Goal: Task Accomplishment & Management: Manage account settings

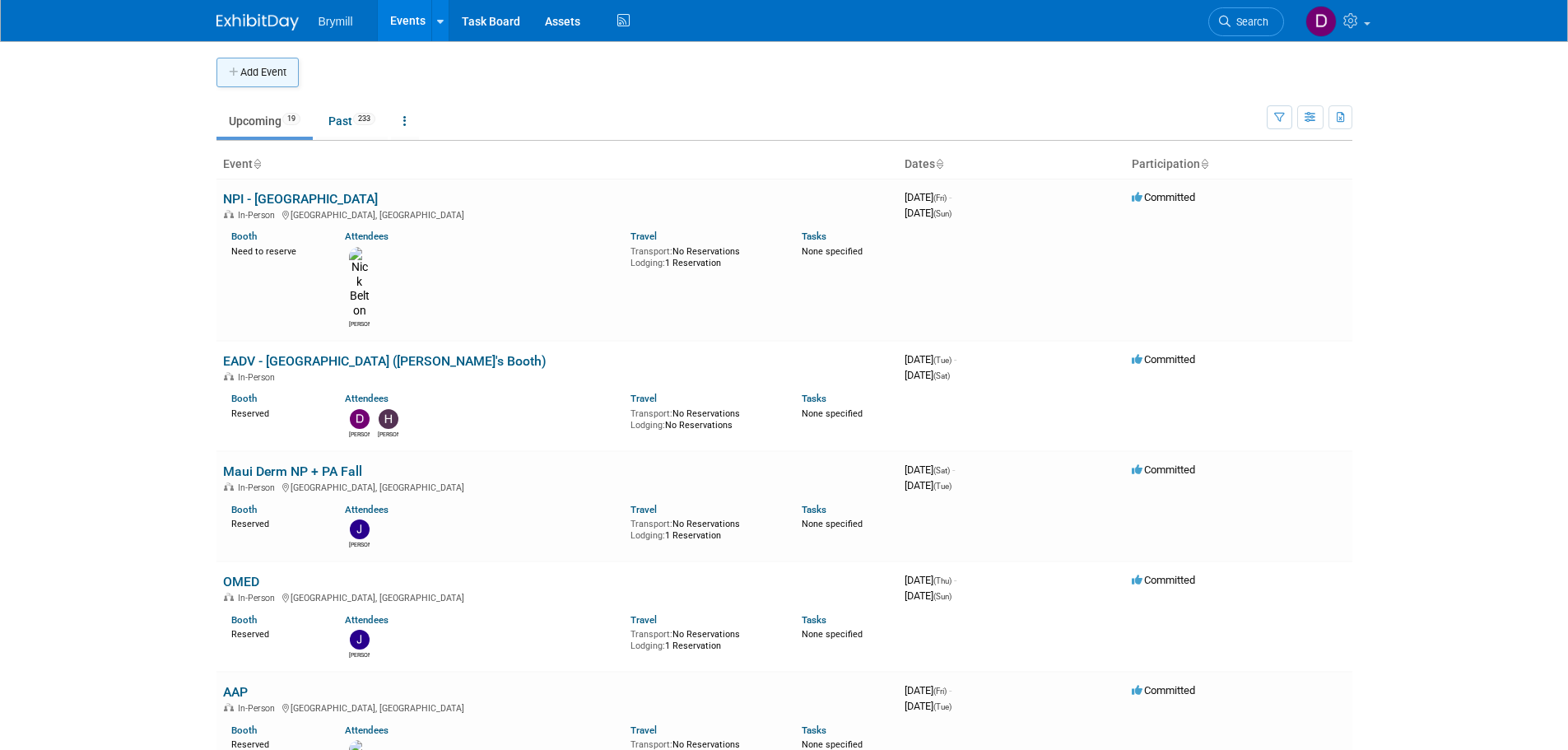
click at [230, 71] on icon "button" at bounding box center [234, 72] width 11 height 10
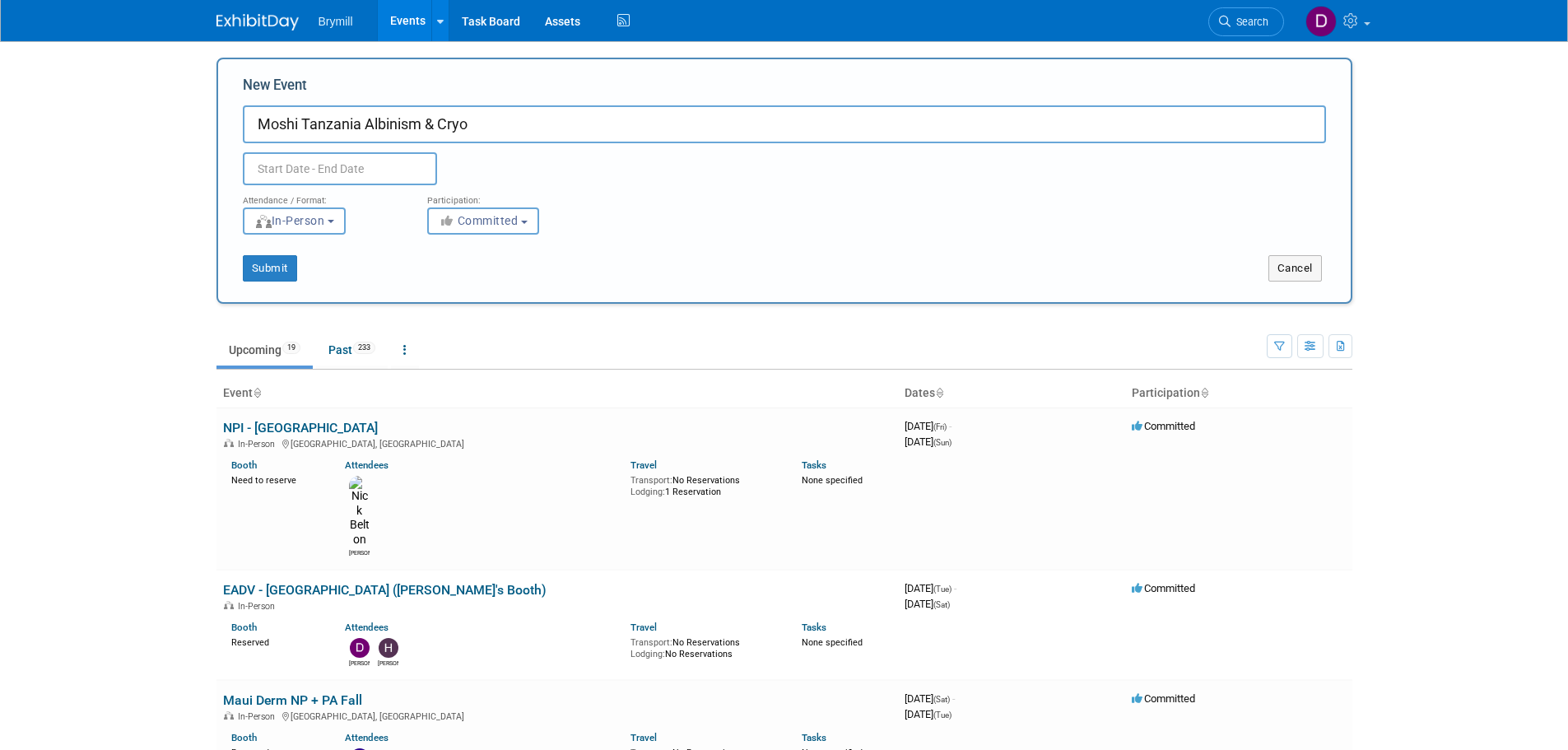
type input "Moshi Tanzania Albinism & Cryo"
click at [381, 150] on div "Duplicate Event Warning" at bounding box center [784, 164] width 1108 height 42
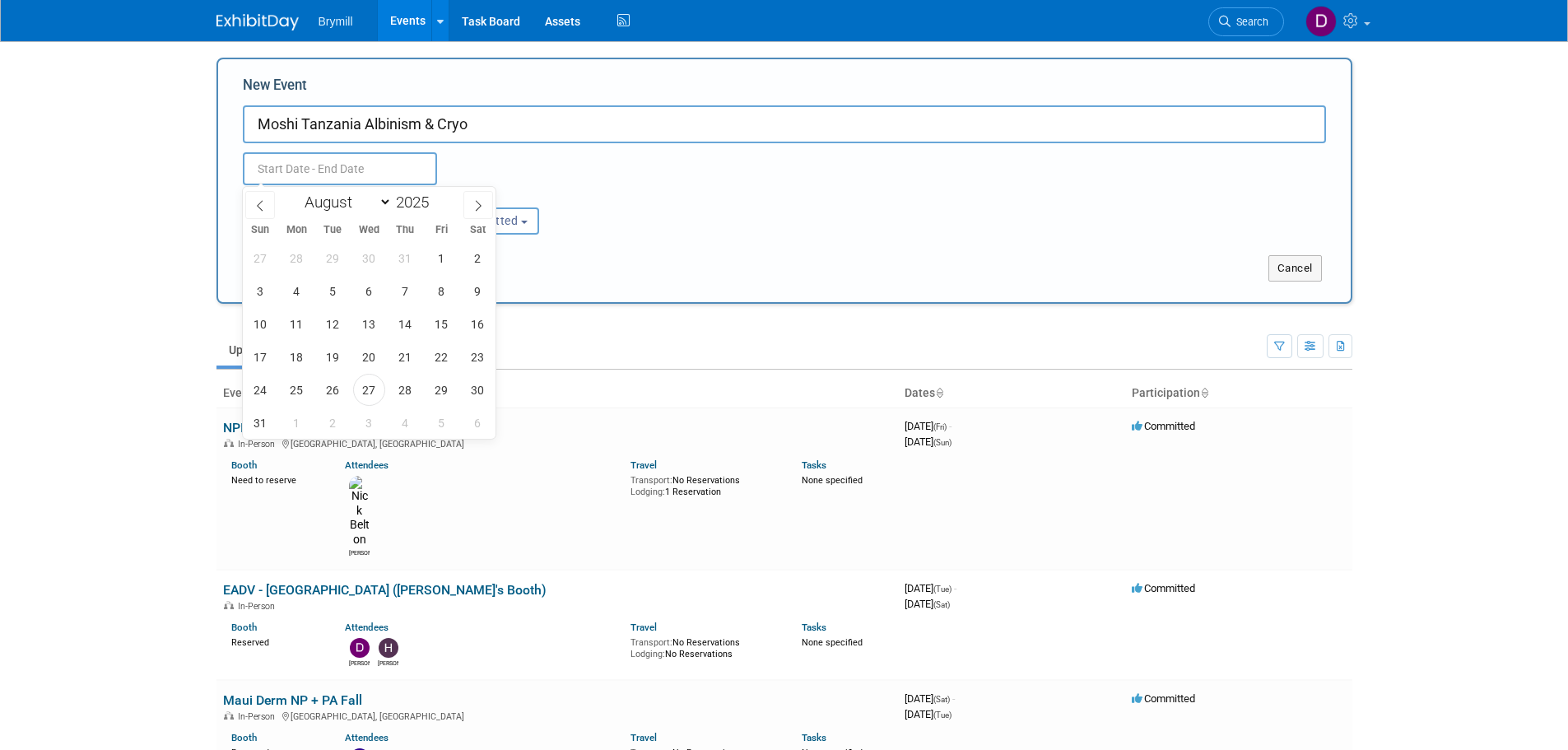
click at [375, 164] on input "text" at bounding box center [340, 168] width 195 height 33
click at [476, 200] on icon at bounding box center [478, 206] width 11 height 11
click at [272, 208] on span at bounding box center [260, 205] width 29 height 28
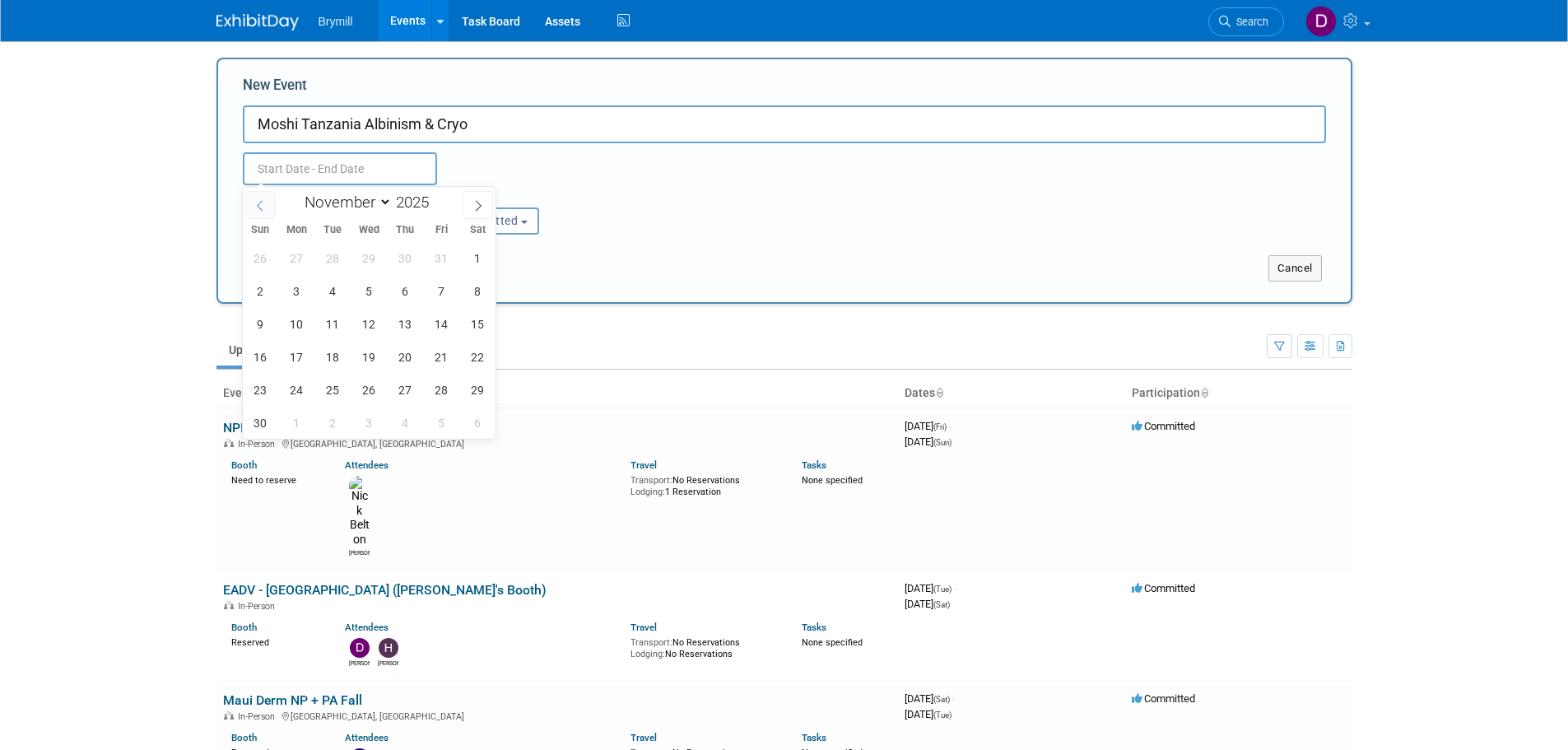
select select "9"
click at [477, 356] on span "25" at bounding box center [478, 357] width 32 height 32
click at [343, 387] on span "28" at bounding box center [333, 390] width 32 height 32
type input "Oct 25, 2025 to Oct 28, 2025"
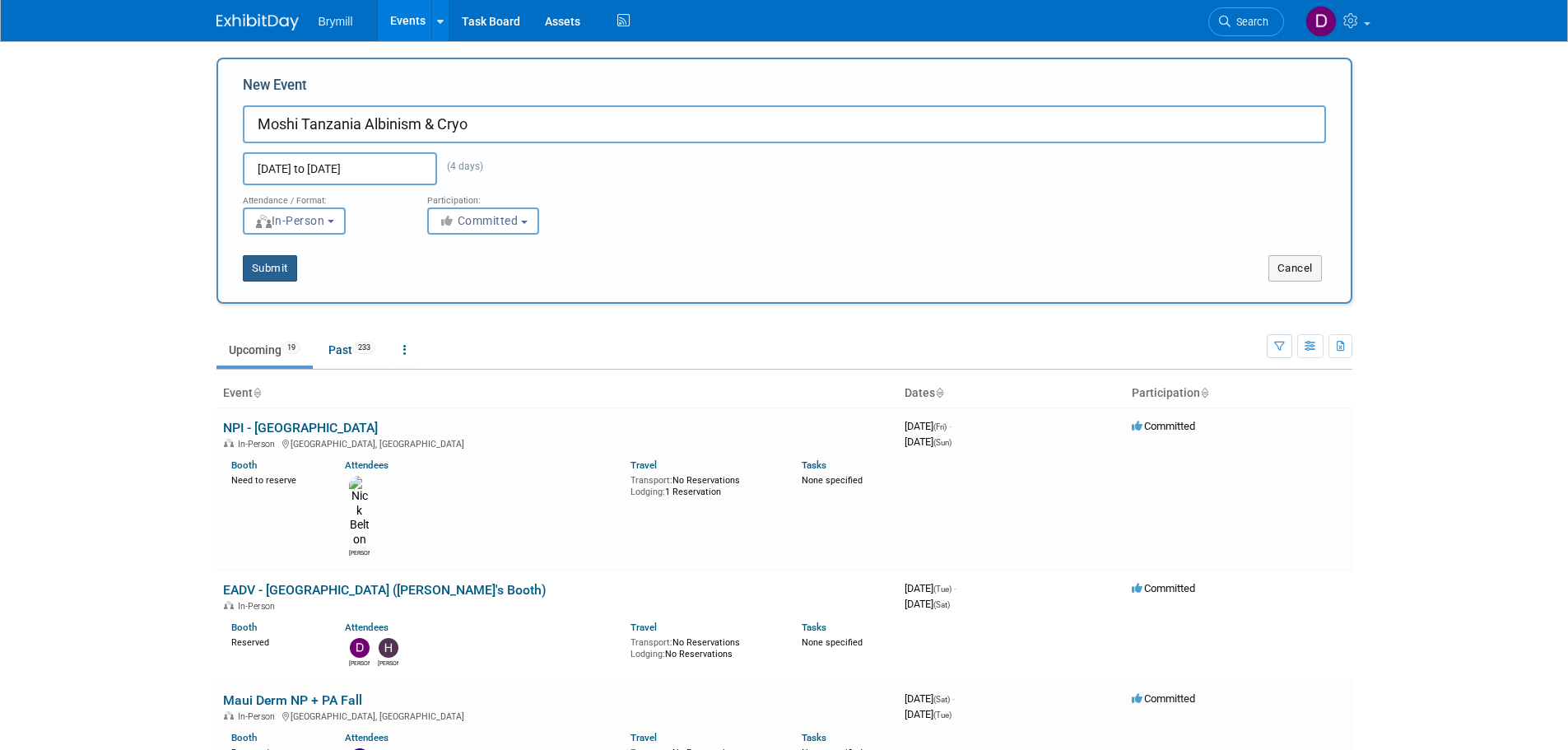
click at [270, 268] on button "Submit" at bounding box center [270, 268] width 55 height 26
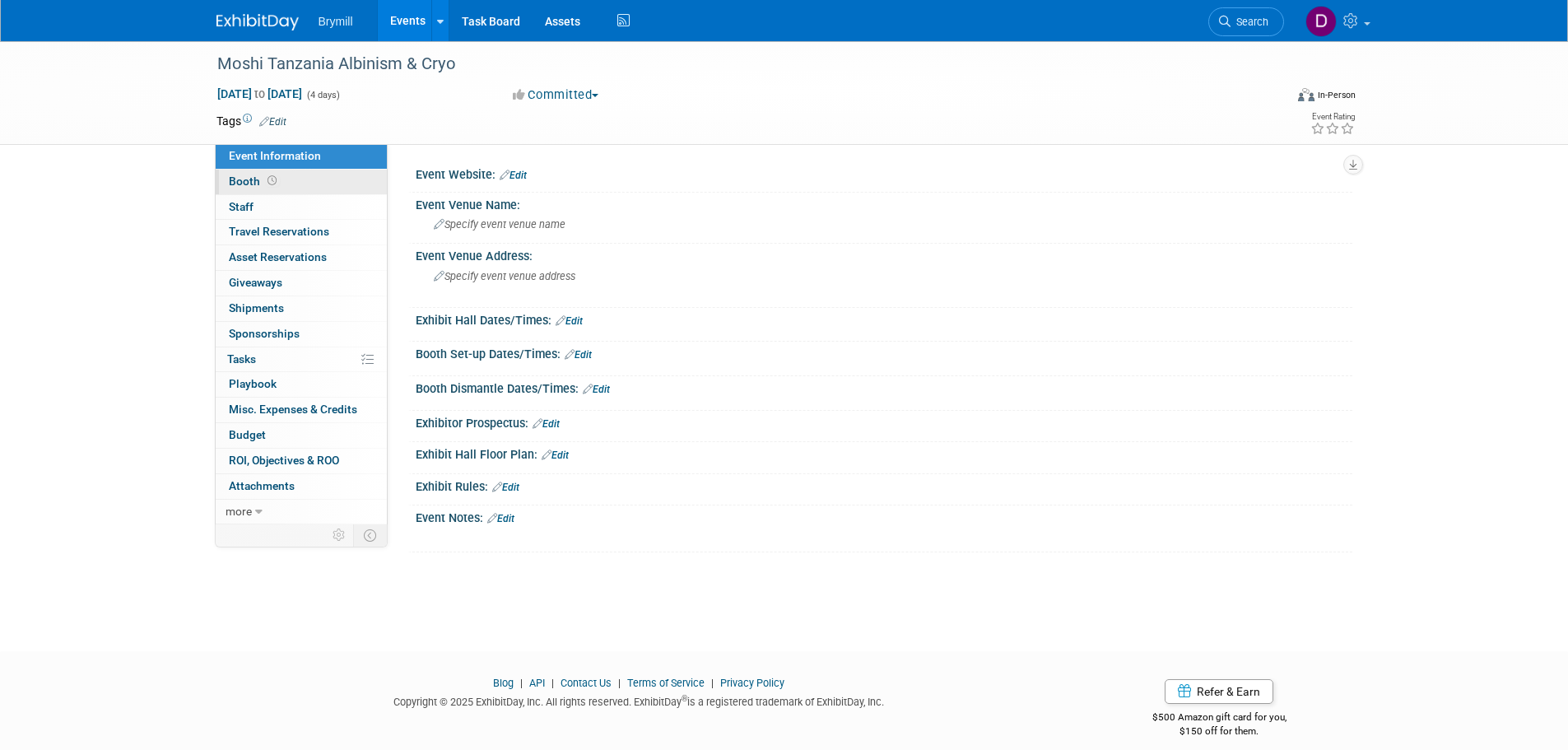
click at [277, 185] on span "Booth" at bounding box center [254, 181] width 51 height 13
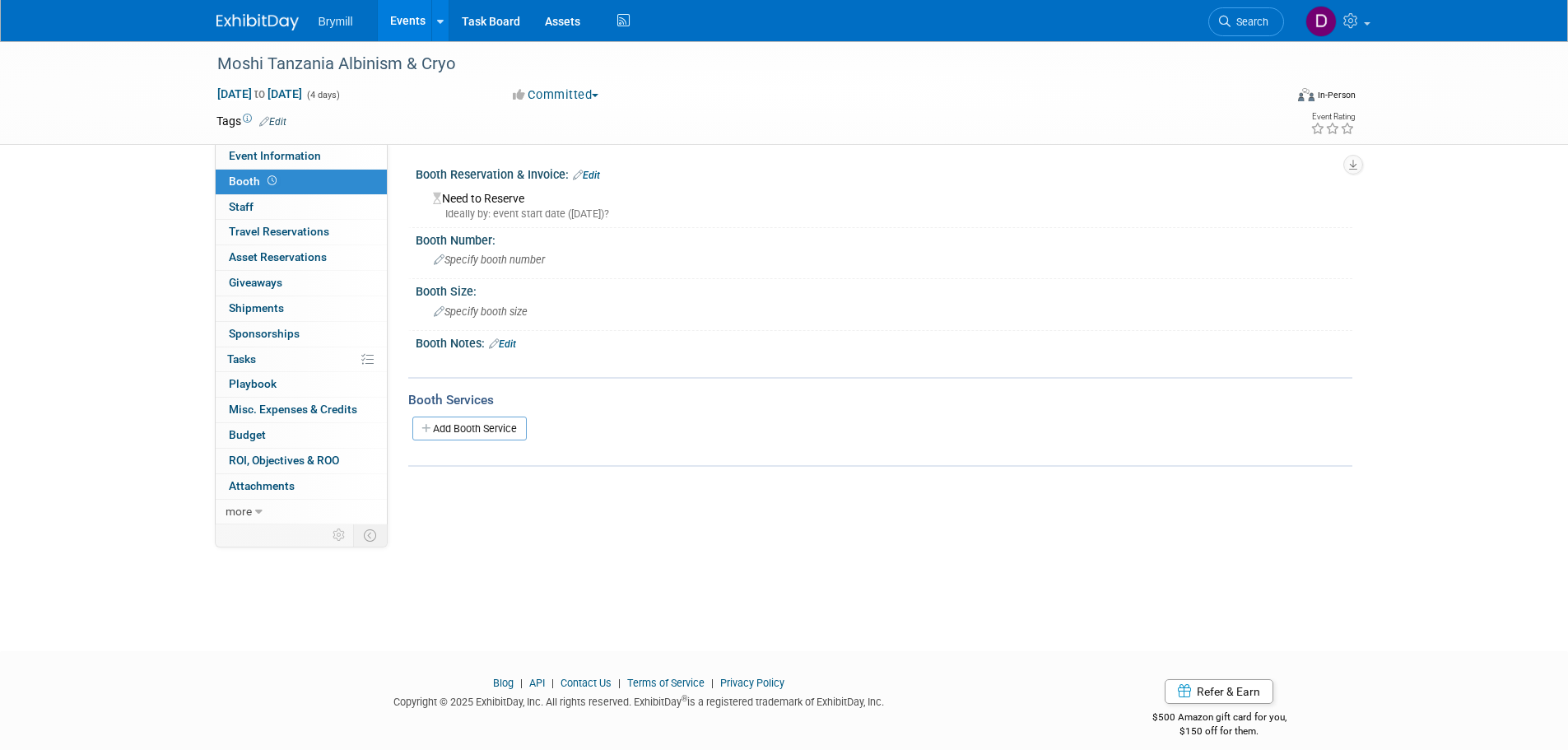
click at [596, 182] on div "Need to Reserve Ideally by: event start date (Sat. Oct 25, 2025)?" at bounding box center [884, 203] width 937 height 42
click at [597, 177] on link "Edit" at bounding box center [587, 176] width 27 height 11
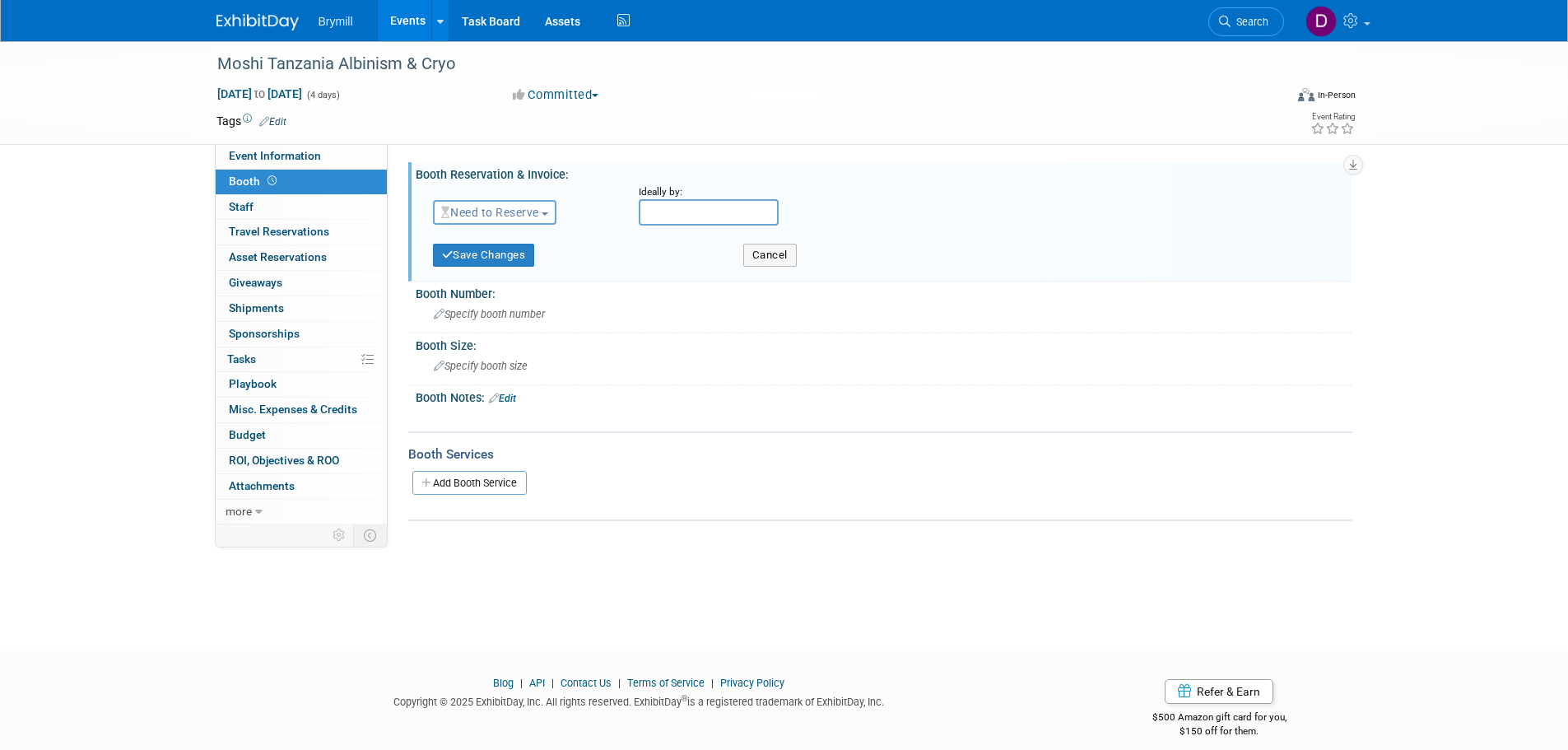
click at [520, 208] on span "Need to Reserve" at bounding box center [490, 213] width 98 height 13
click at [505, 266] on link "Reserved" at bounding box center [521, 264] width 176 height 23
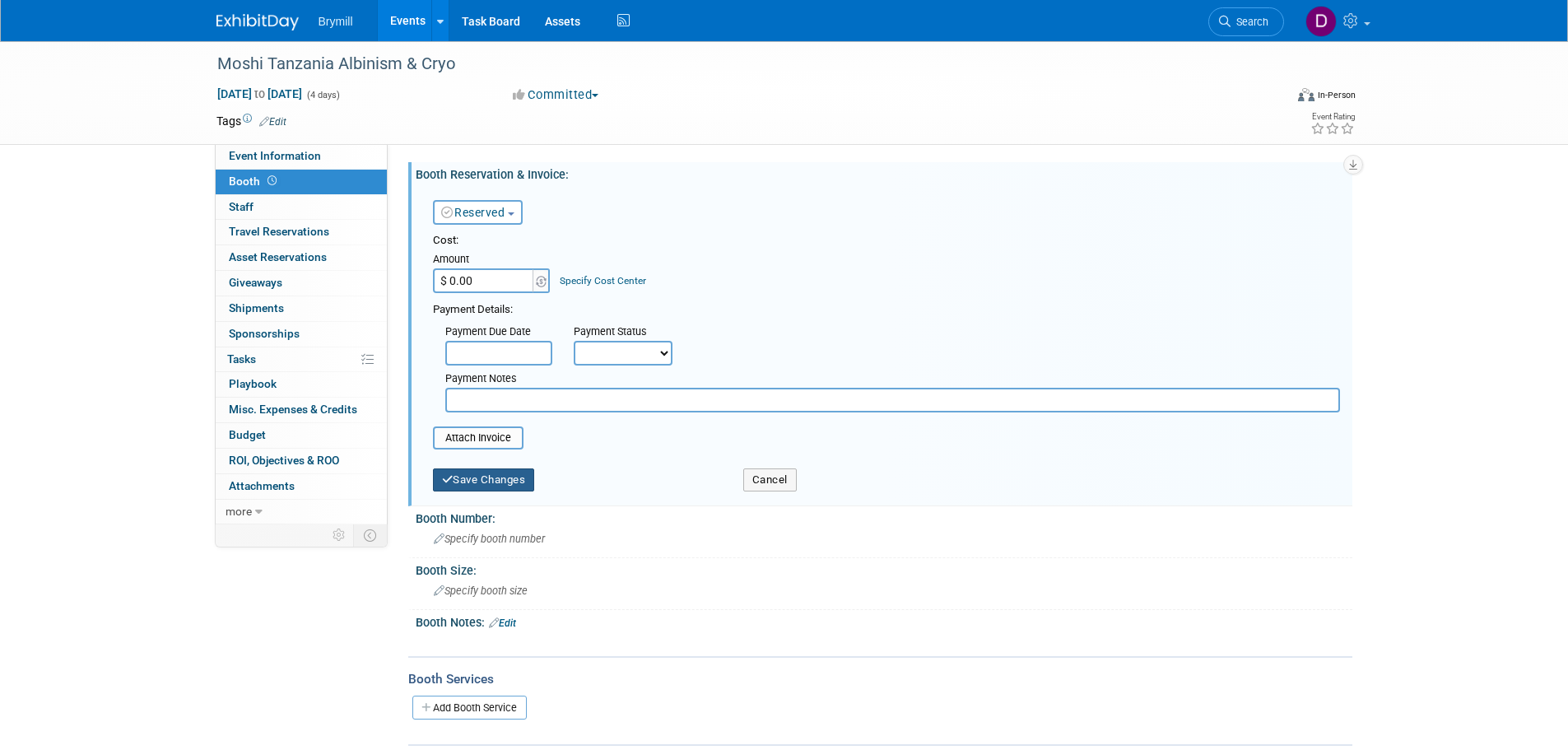
click at [477, 470] on button "Save Changes" at bounding box center [484, 480] width 102 height 23
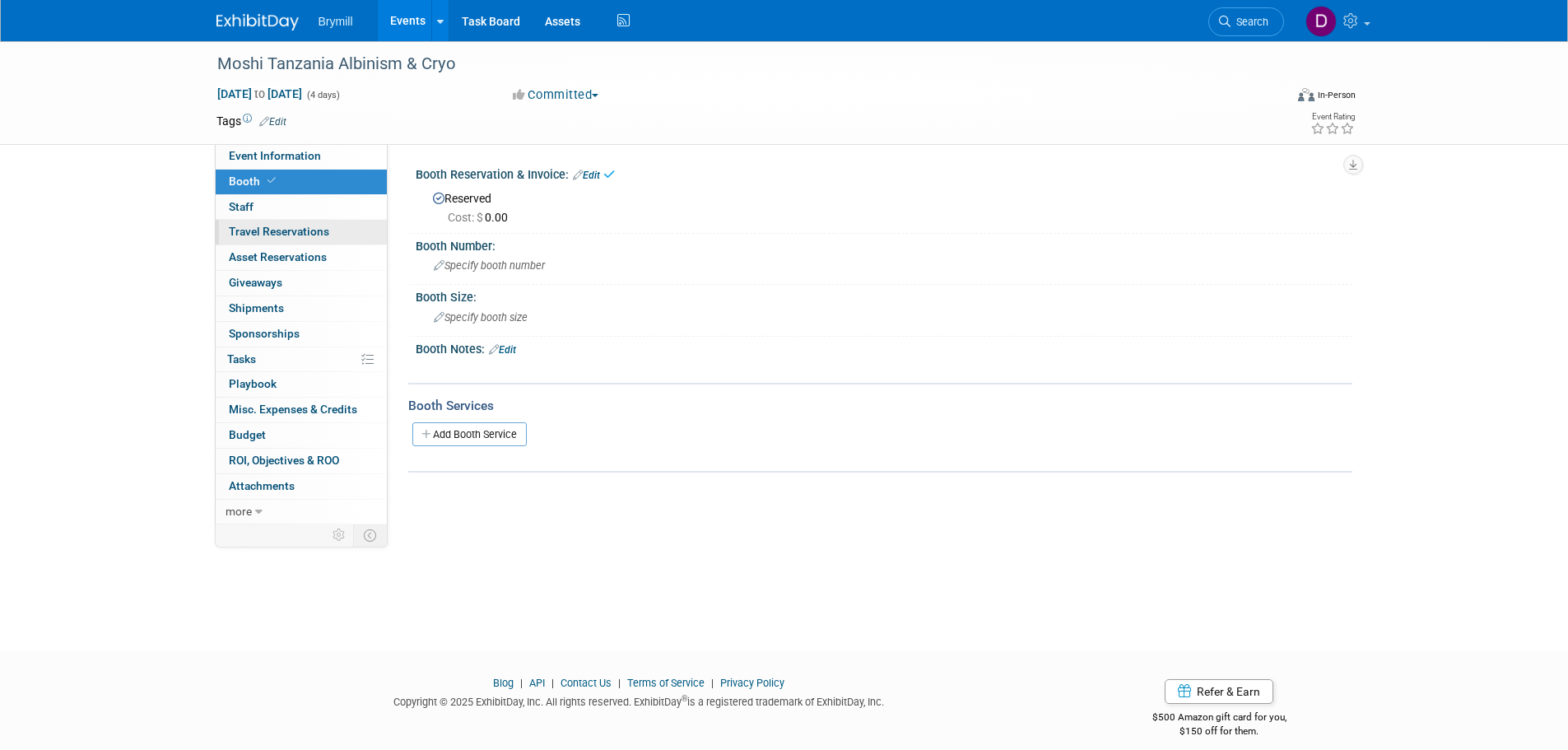
click at [303, 233] on span "Travel Reservations 0" at bounding box center [279, 231] width 100 height 13
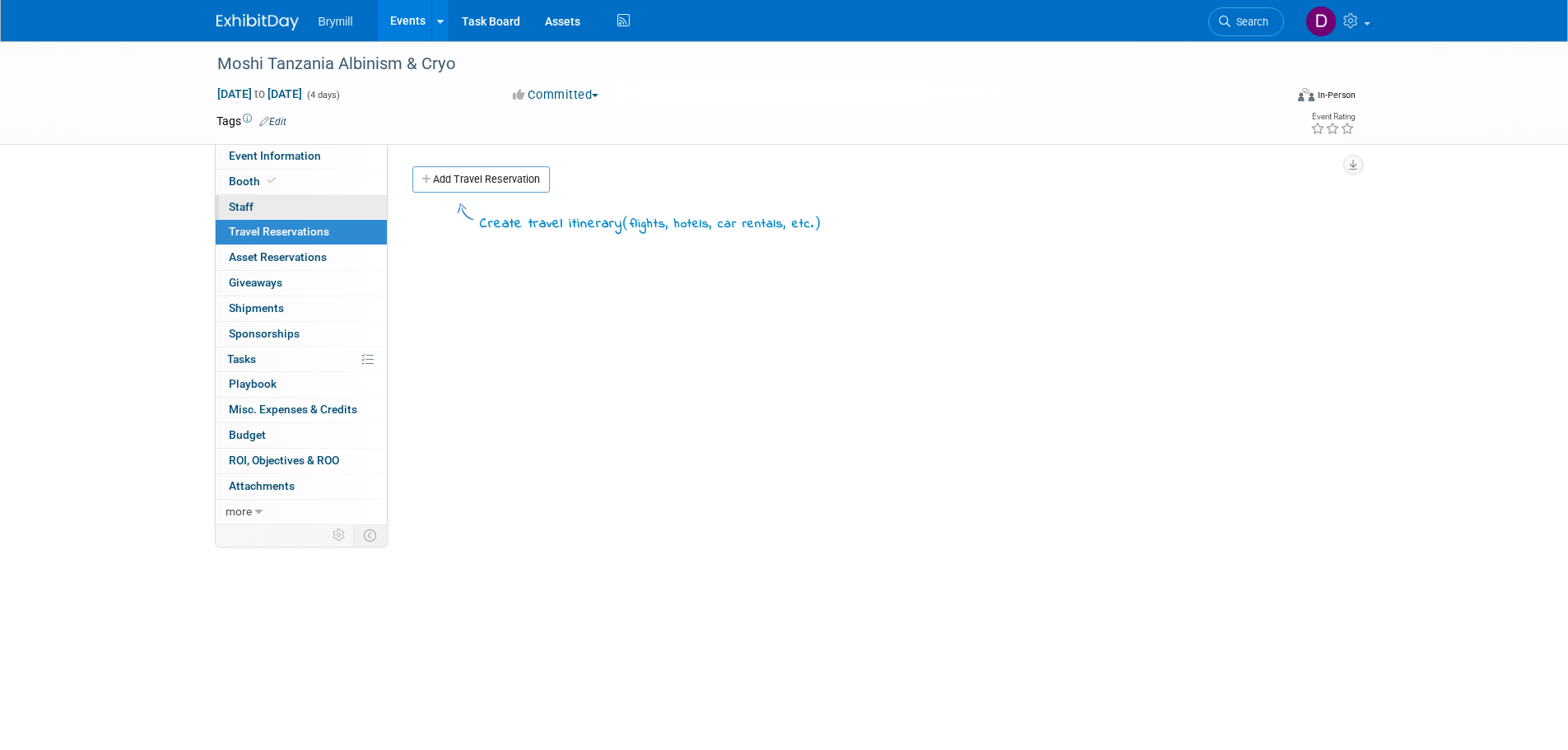
click at [337, 200] on link "0 Staff 0" at bounding box center [300, 208] width 171 height 25
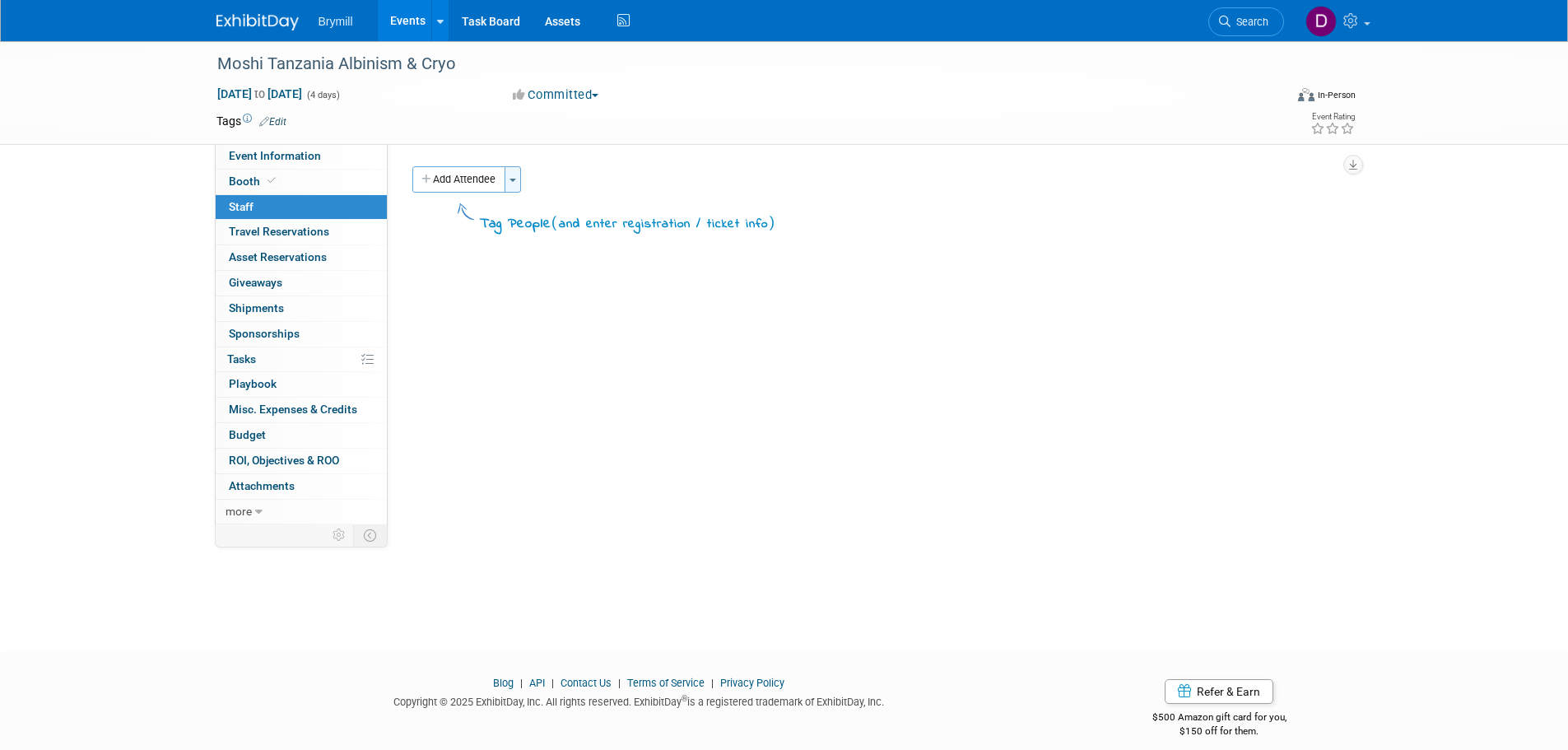
click at [511, 183] on button "Toggle Dropdown" at bounding box center [512, 179] width 16 height 26
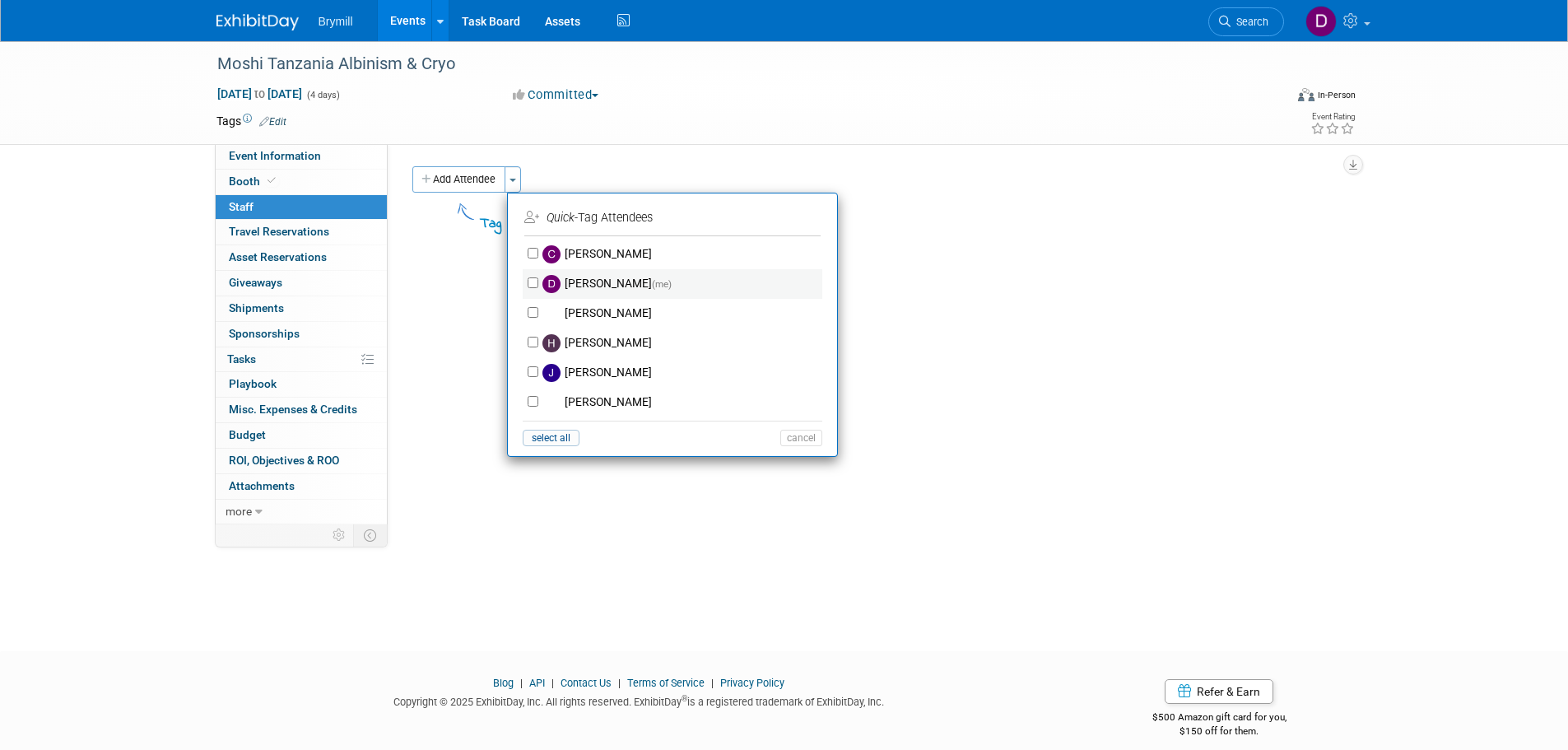
click at [633, 284] on label "Delaney Bryne (me)" at bounding box center [683, 283] width 290 height 29
click at [538, 284] on input "Delaney Bryne (me)" at bounding box center [533, 282] width 10 height 10
checkbox input "true"
click at [638, 348] on label "Hobey Bryne" at bounding box center [683, 343] width 290 height 29
click at [538, 348] on input "Hobey Bryne" at bounding box center [533, 341] width 10 height 10
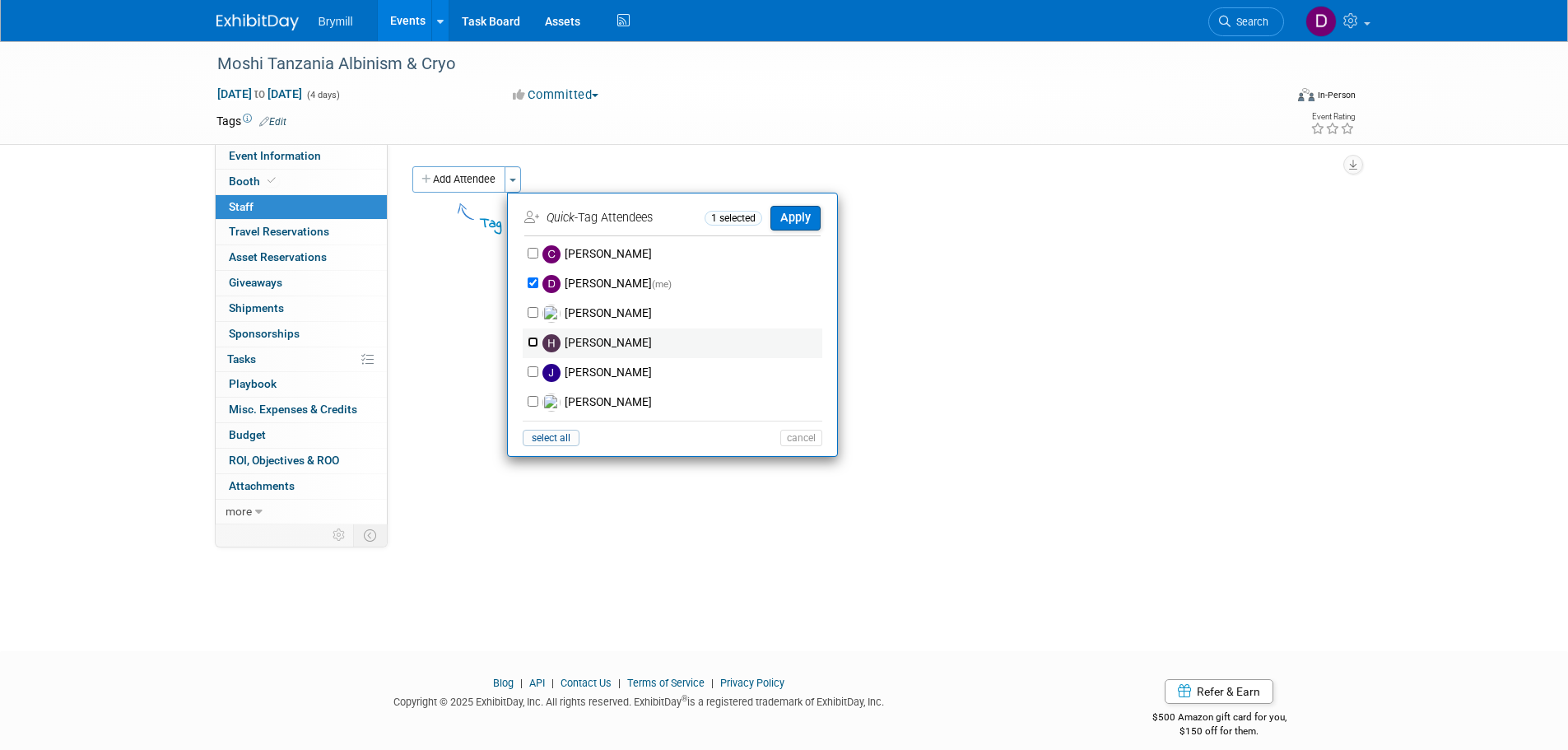
checkbox input "true"
click at [809, 218] on button "Apply" at bounding box center [795, 217] width 50 height 24
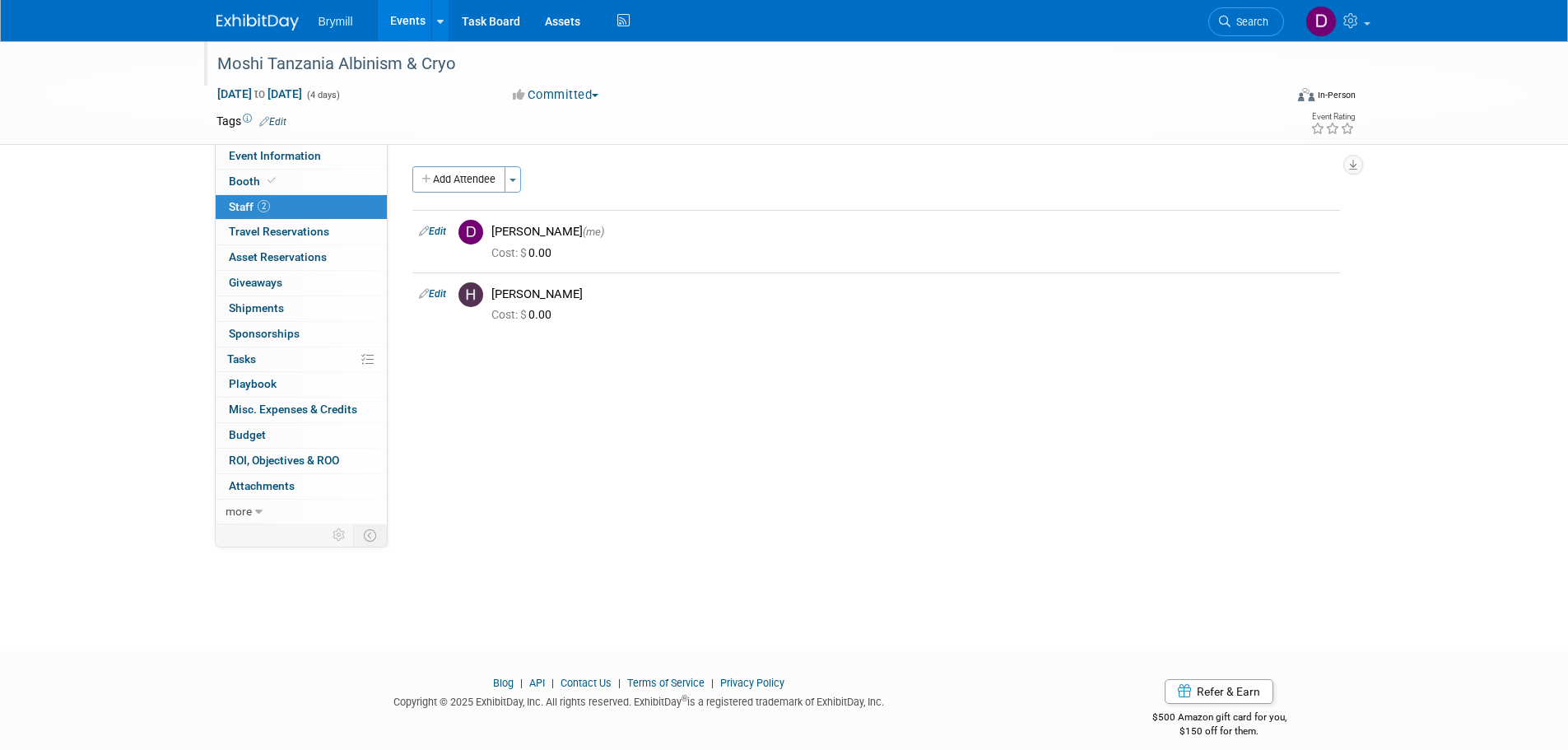
click at [458, 57] on div "Moshi Tanzania Albinism & Cryo" at bounding box center [735, 63] width 1048 height 29
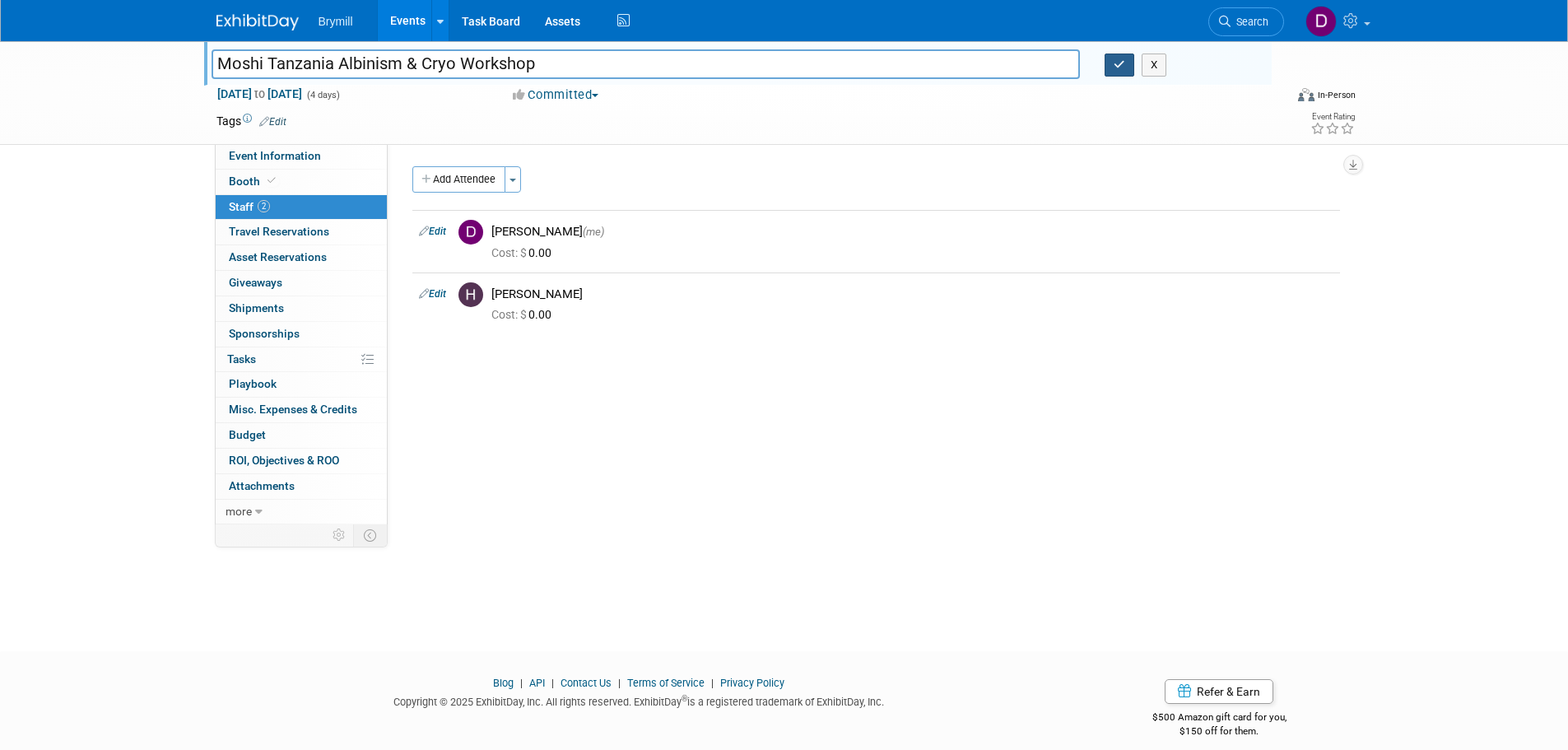
type input "Moshi Tanzania Albinism & Cryo Workshop"
click at [1117, 60] on icon "button" at bounding box center [1119, 64] width 11 height 10
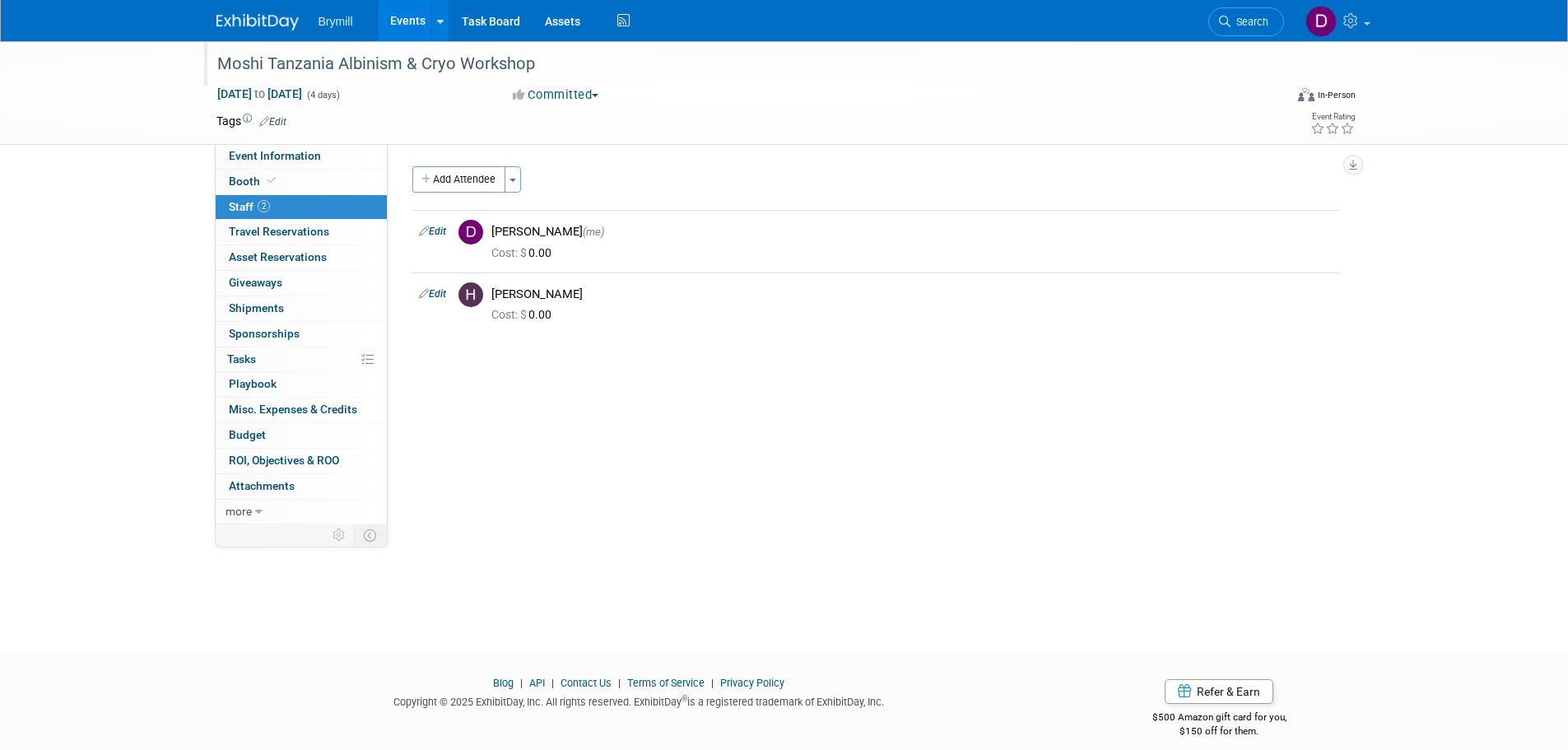
click at [268, 17] on img at bounding box center [257, 22] width 82 height 16
